Goal: Task Accomplishment & Management: Complete application form

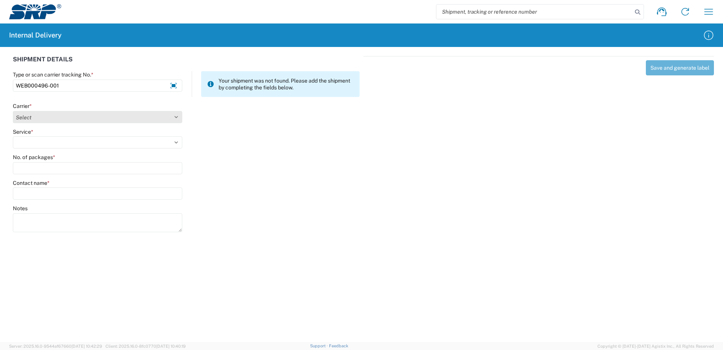
type input "WEB000496-001"
click at [177, 117] on select "Select Amazon Logistics ATI Trucking BC Dimerco Logistics Empire Southwest FedE…" at bounding box center [97, 117] width 169 height 12
select select "18714"
click at [13, 111] on select "Select Amazon Logistics ATI Trucking BC Dimerco Logistics Empire Southwest FedE…" at bounding box center [97, 117] width 169 height 12
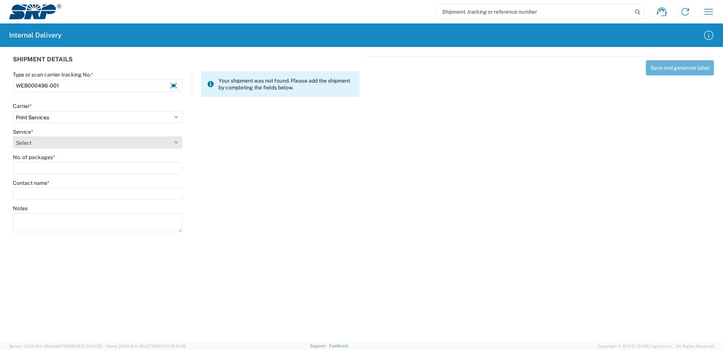
click at [176, 141] on select "Select Ground Inter-office" at bounding box center [97, 142] width 169 height 12
select select "35764"
click at [13, 136] on select "Select Ground Inter-office" at bounding box center [97, 142] width 169 height 12
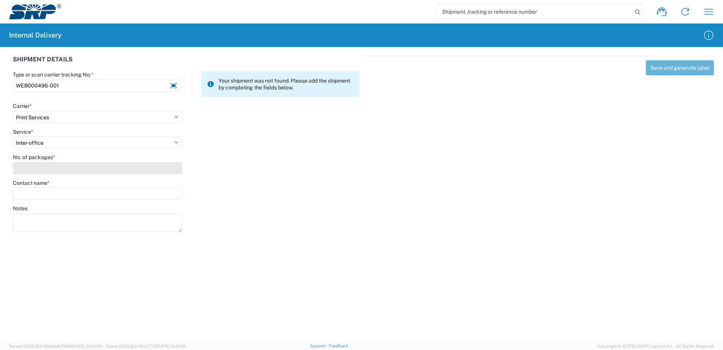
click at [167, 171] on input "No. of packages *" at bounding box center [97, 168] width 169 height 12
type input "1"
click at [169, 193] on input "Contact name *" at bounding box center [97, 193] width 169 height 12
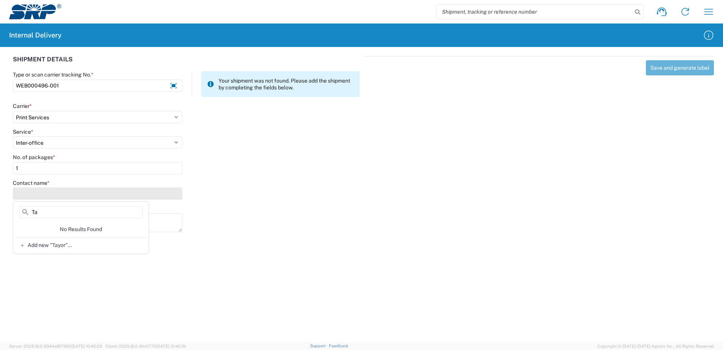
type input "T"
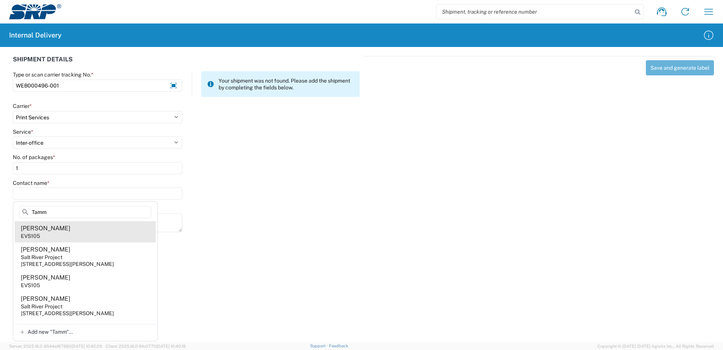
type input "Tamm"
click at [32, 236] on div "EVS105" at bounding box center [30, 235] width 19 height 7
type input "[PERSON_NAME]"
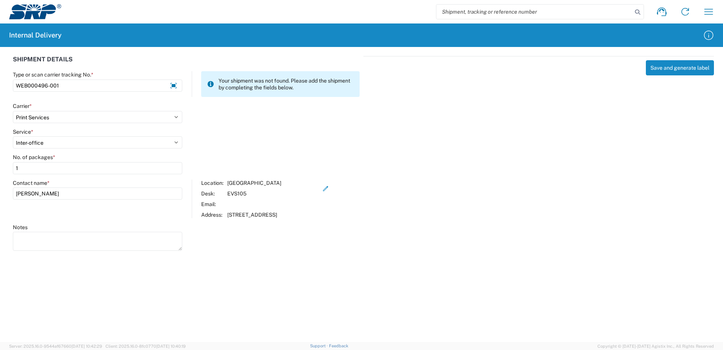
click at [32, 236] on textarea "Notes" at bounding box center [97, 240] width 169 height 19
type textarea "Transportation Tailboard"
click at [583, 140] on div "Save and generate label" at bounding box center [539, 152] width 351 height 192
click at [682, 67] on button "Save and generate label" at bounding box center [680, 67] width 68 height 15
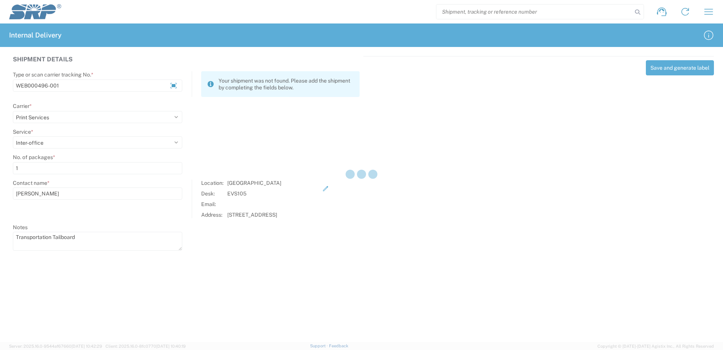
select select
